Goal: Obtain resource: Obtain resource

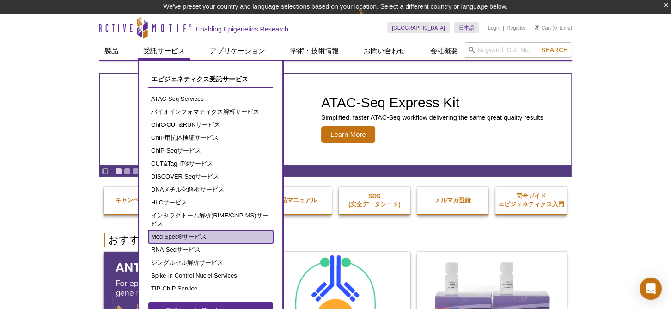
click at [188, 233] on link "Mod Spec®サービス" at bounding box center [210, 236] width 125 height 13
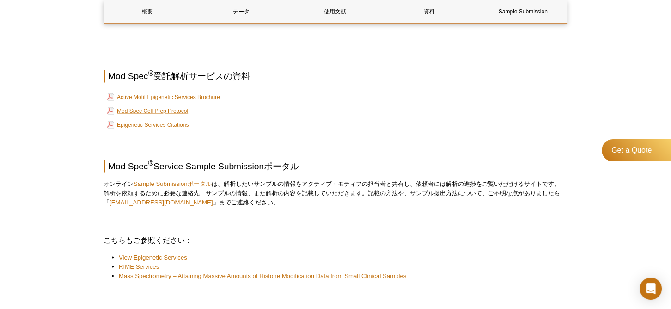
scroll to position [1750, 0]
click at [172, 110] on link "Mod Spec Cell Prep Protocol" at bounding box center [147, 109] width 81 height 11
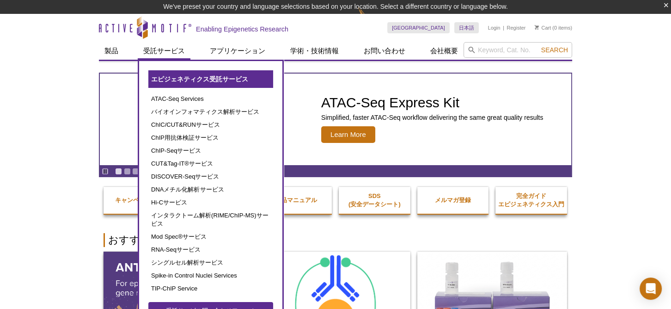
scroll to position [14, 0]
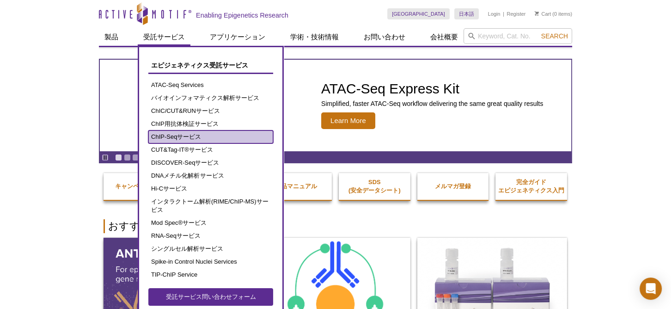
click at [206, 132] on link "ChIP-Seqサービス" at bounding box center [210, 136] width 125 height 13
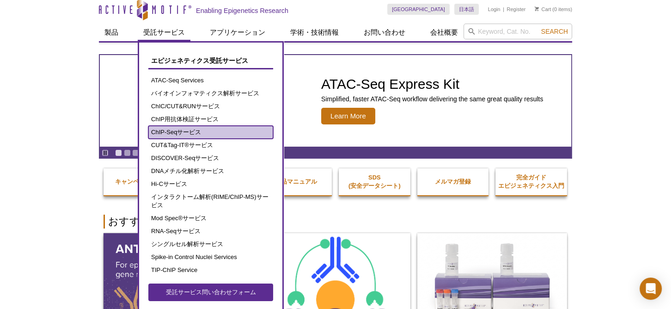
scroll to position [0, 0]
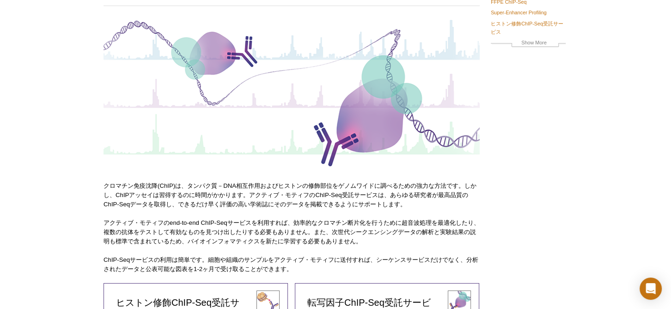
scroll to position [210, 0]
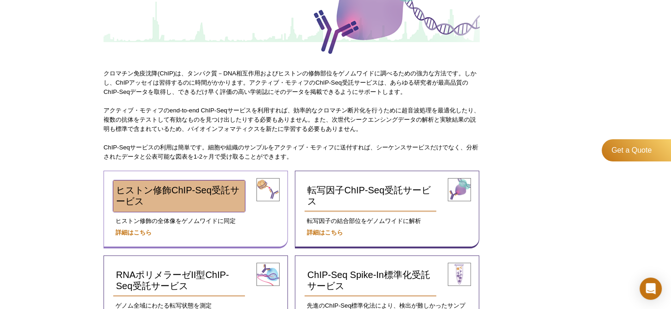
click at [192, 189] on span "ヒストン修飾ChIP-Seq受託サービス" at bounding box center [177, 195] width 123 height 21
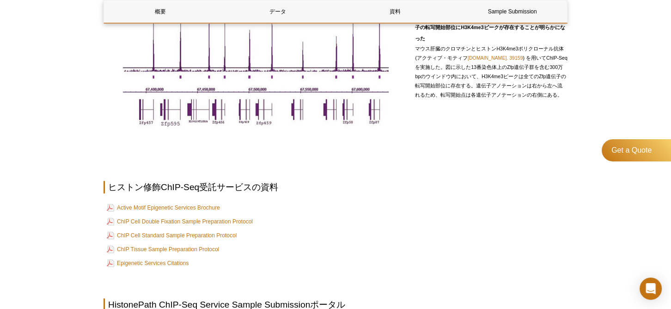
scroll to position [714, 0]
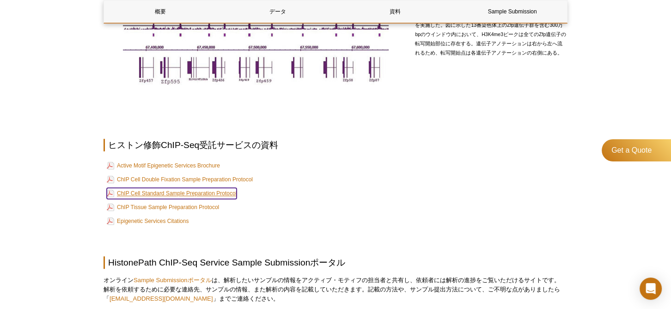
click at [185, 194] on link "ChIP Cell Standard Sample Preparation Protocol" at bounding box center [172, 193] width 130 height 11
